Goal: Check status: Check status

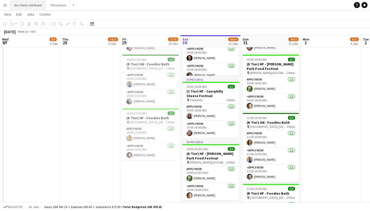
scroll to position [33, 0]
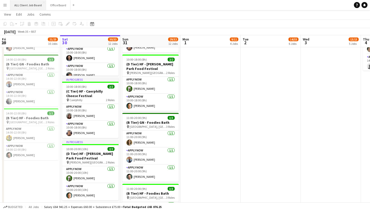
click at [11, 6] on button "ALL Client Job Board Close" at bounding box center [28, 5] width 36 height 10
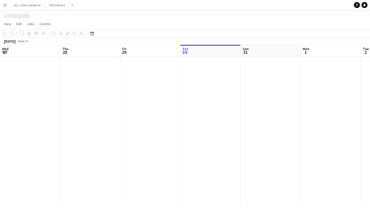
scroll to position [0, 120]
click at [8, 6] on button "Menu" at bounding box center [5, 5] width 10 height 10
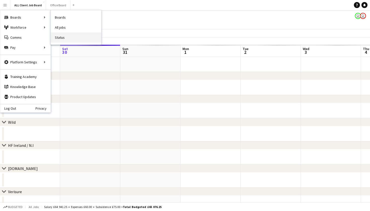
click at [73, 35] on link "Status" at bounding box center [76, 37] width 50 height 10
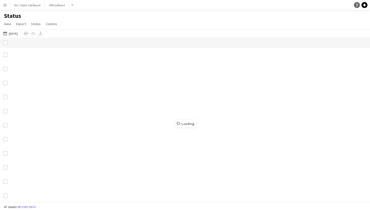
click at [356, 4] on icon "Help" at bounding box center [356, 5] width 3 height 3
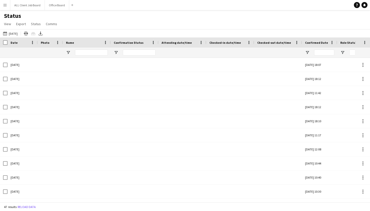
type input "*****"
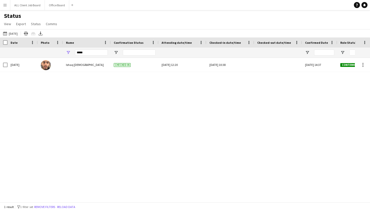
click at [228, 23] on div "Status View Views Default view New view Update view Delete view Edit name Custo…" at bounding box center [185, 20] width 370 height 17
click at [85, 53] on input "*****" at bounding box center [91, 53] width 33 height 6
drag, startPoint x: 85, startPoint y: 53, endPoint x: 52, endPoint y: 50, distance: 32.9
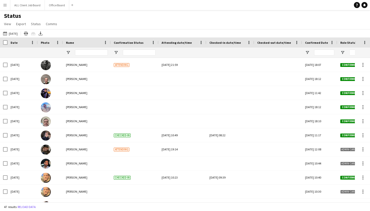
click at [91, 32] on div "[DATE] [DATE] [DATE] This Week This Month [DATE] Last Week Last Month [DATE] Ne…" at bounding box center [185, 33] width 370 height 8
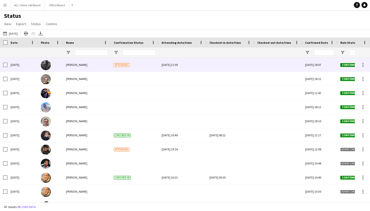
scroll to position [1, 0]
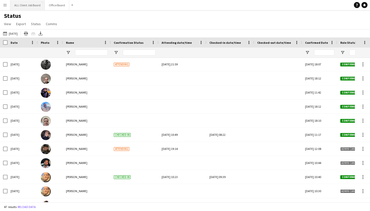
click at [29, 6] on button "ALL Client Job Board Close" at bounding box center [27, 5] width 34 height 10
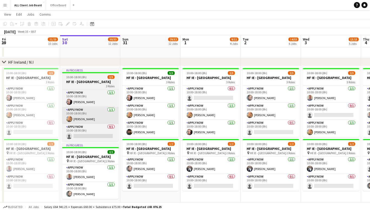
scroll to position [3, 0]
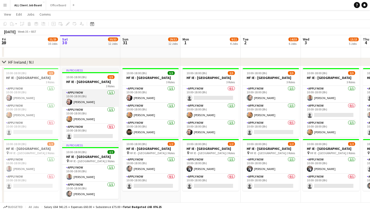
click at [99, 104] on app-card-role "APPLY NOW [DATE] 10:00-18:00 (8h) [PERSON_NAME]" at bounding box center [90, 98] width 56 height 17
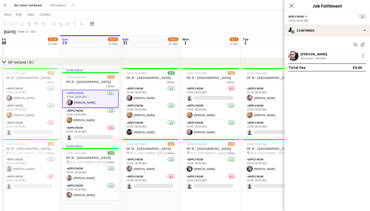
click at [304, 55] on div "[PERSON_NAME]" at bounding box center [314, 54] width 27 height 5
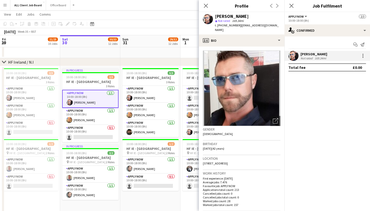
click at [153, 31] on div "[DATE] Week 35 • BST" at bounding box center [185, 31] width 370 height 7
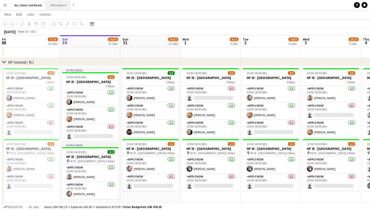
click at [62, 7] on button "Office Board Close" at bounding box center [58, 5] width 24 height 10
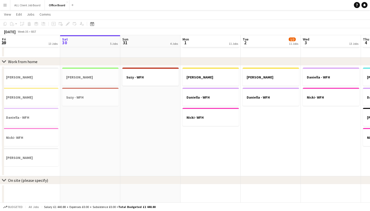
scroll to position [272, 0]
click at [24, 9] on button "ALL Client Job Board Close" at bounding box center [27, 5] width 34 height 10
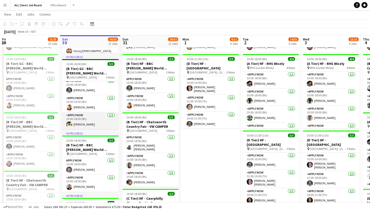
scroll to position [3, 0]
click at [74, 123] on app-card-role "APPLY NOW [DATE] 10:00-18:00 (8h) [PERSON_NAME]" at bounding box center [90, 121] width 56 height 17
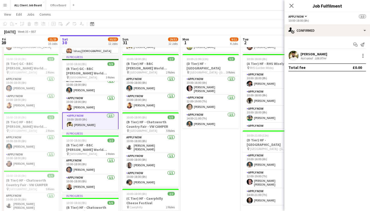
click at [294, 56] on app-user-avatar at bounding box center [294, 56] width 10 height 10
